Goal: Find specific page/section: Find specific page/section

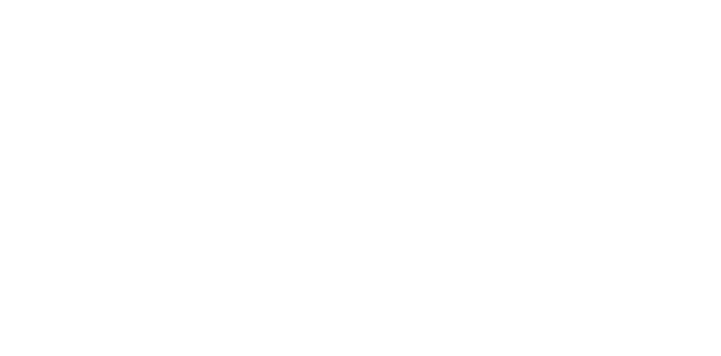
drag, startPoint x: 526, startPoint y: 0, endPoint x: 596, endPoint y: 21, distance: 73.6
